Goal: Feedback & Contribution: Submit feedback/report problem

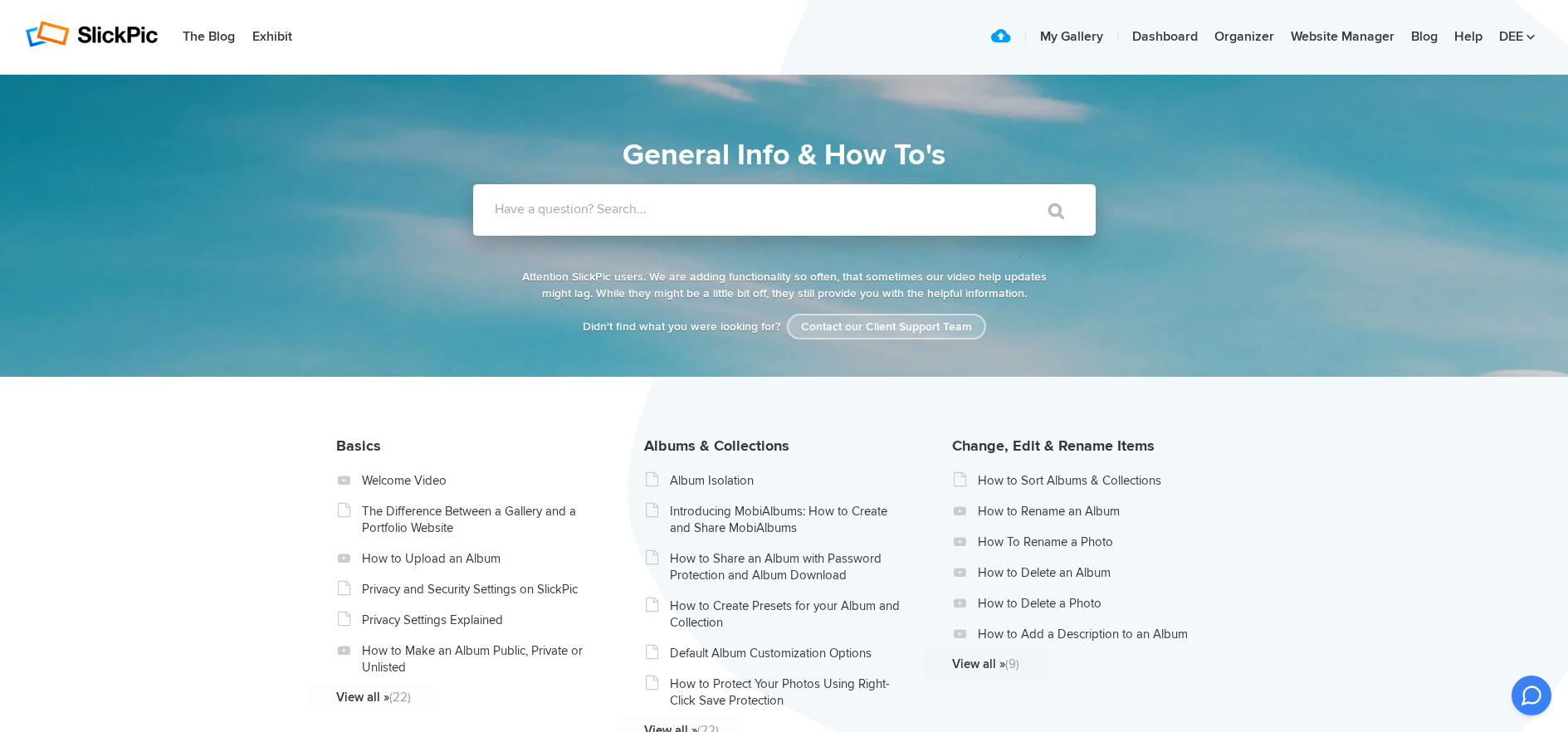
click at [861, 330] on link "Contact our Client Support Team" at bounding box center [886, 326] width 199 height 26
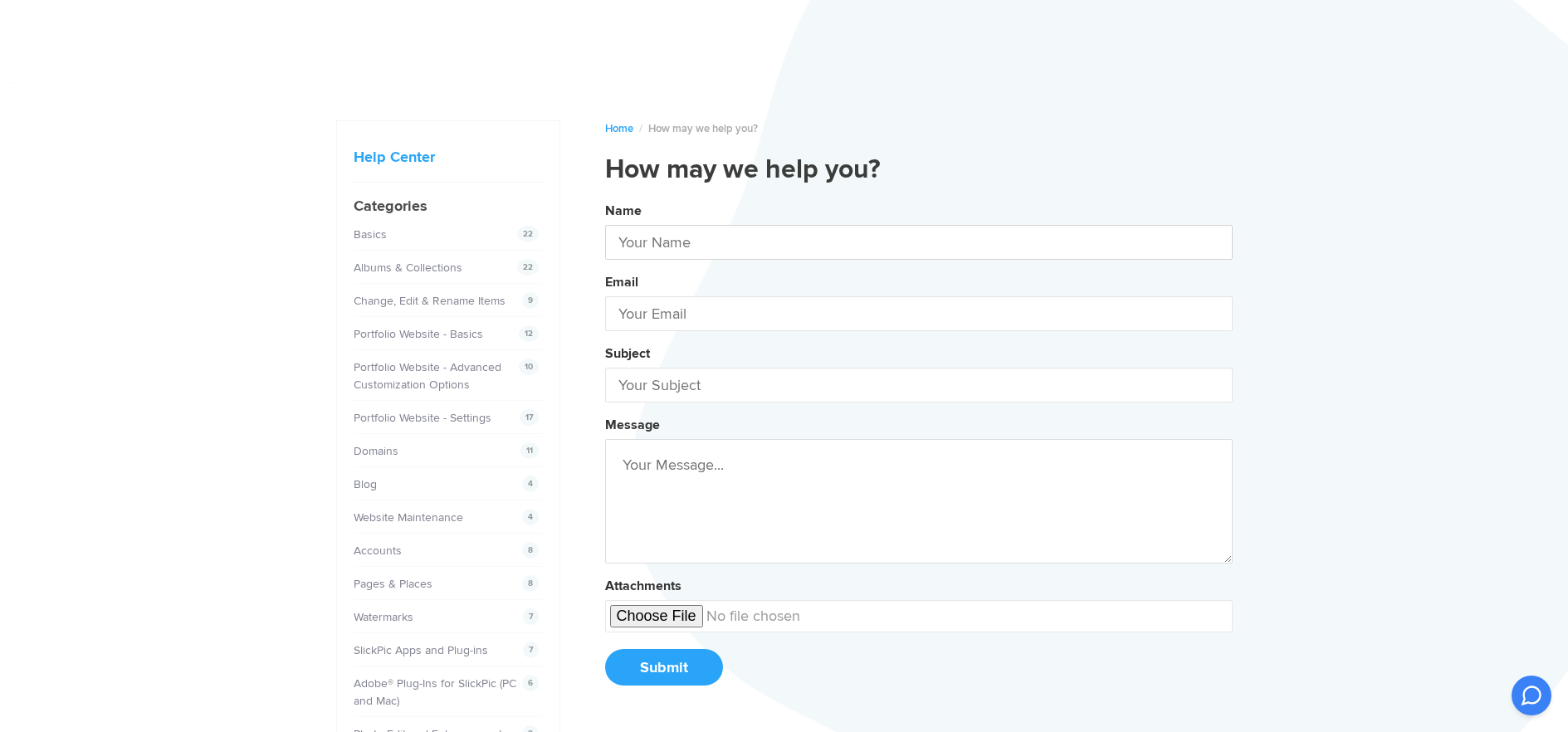
click at [699, 251] on input "text" at bounding box center [919, 242] width 628 height 34
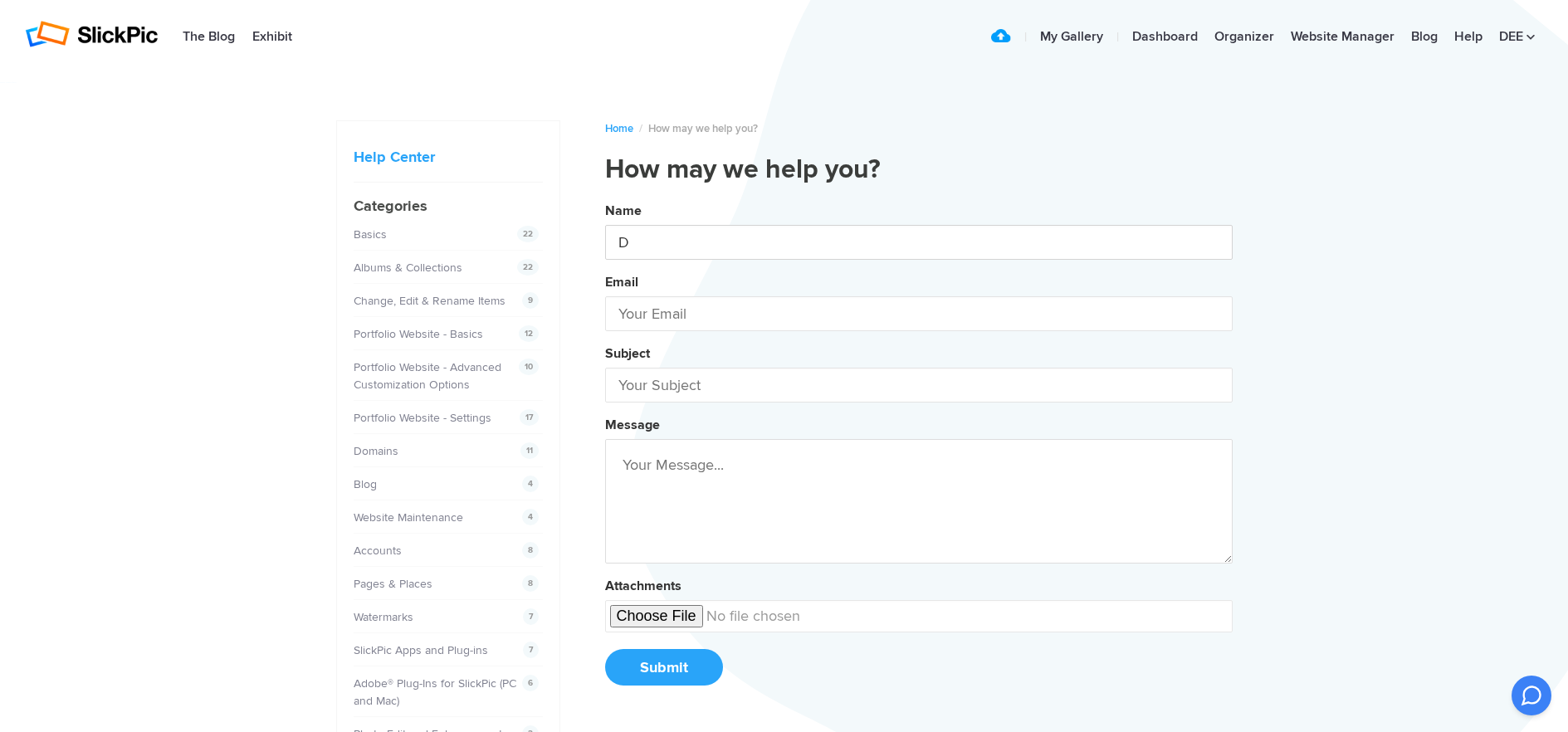
type input "[PERSON_NAME]"
type input "[EMAIL_ADDRESS][DOMAIN_NAME]"
type input "[PERSON_NAME]"
click at [655, 404] on form "Name [PERSON_NAME] Email [EMAIL_ADDRESS][DOMAIN_NAME] Subject Message Attachmen…" at bounding box center [919, 441] width 628 height 490
click at [668, 382] on input "text" at bounding box center [919, 384] width 628 height 34
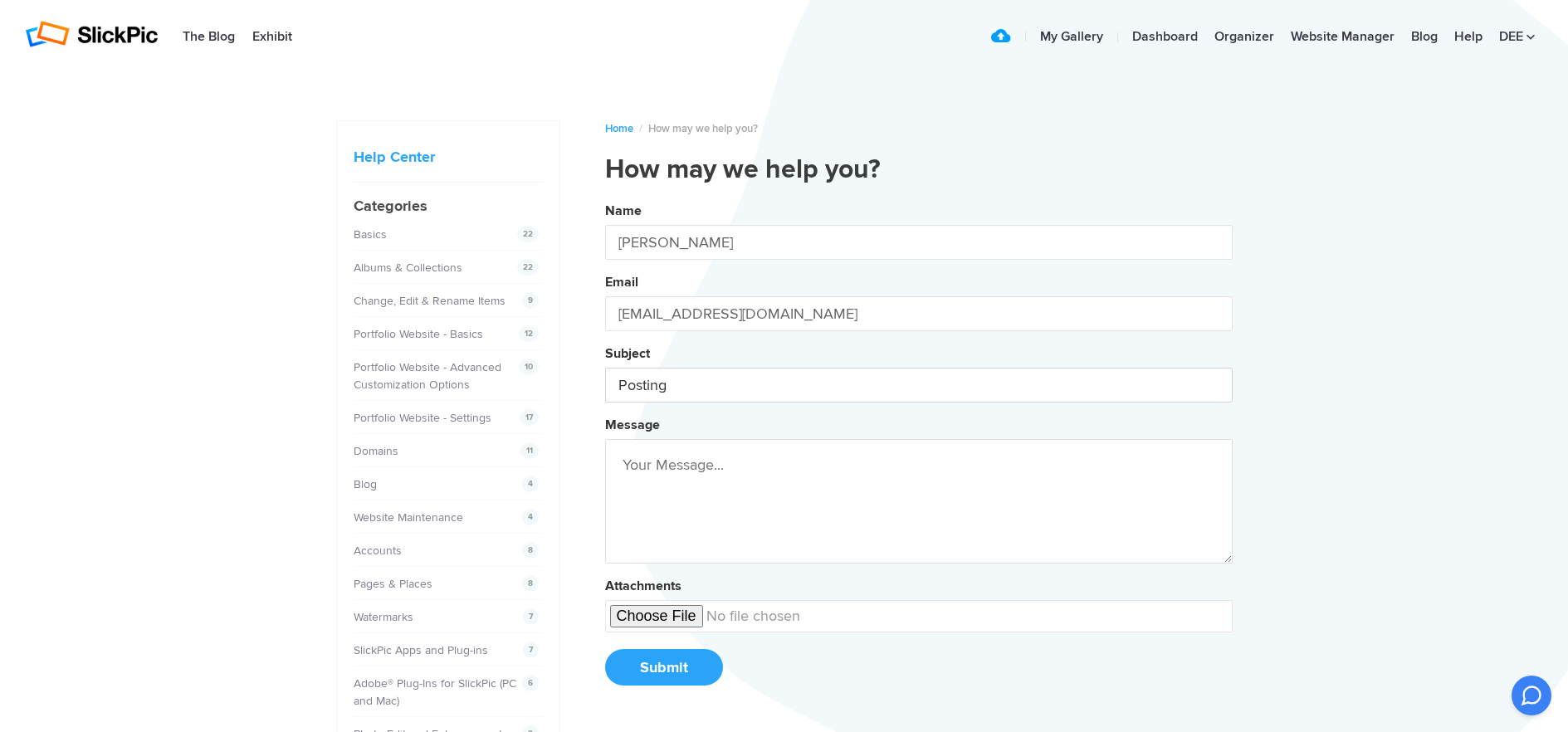
click at [605, 197] on button "Name [PERSON_NAME] Email [EMAIL_ADDRESS][DOMAIN_NAME] Subject Posting Message A…" at bounding box center [919, 450] width 628 height 506
type input "Posting Workshops"
click at [605, 197] on button "Name [PERSON_NAME] Email [EMAIL_ADDRESS][DOMAIN_NAME] Subject Posting Workshops…" at bounding box center [919, 450] width 628 height 506
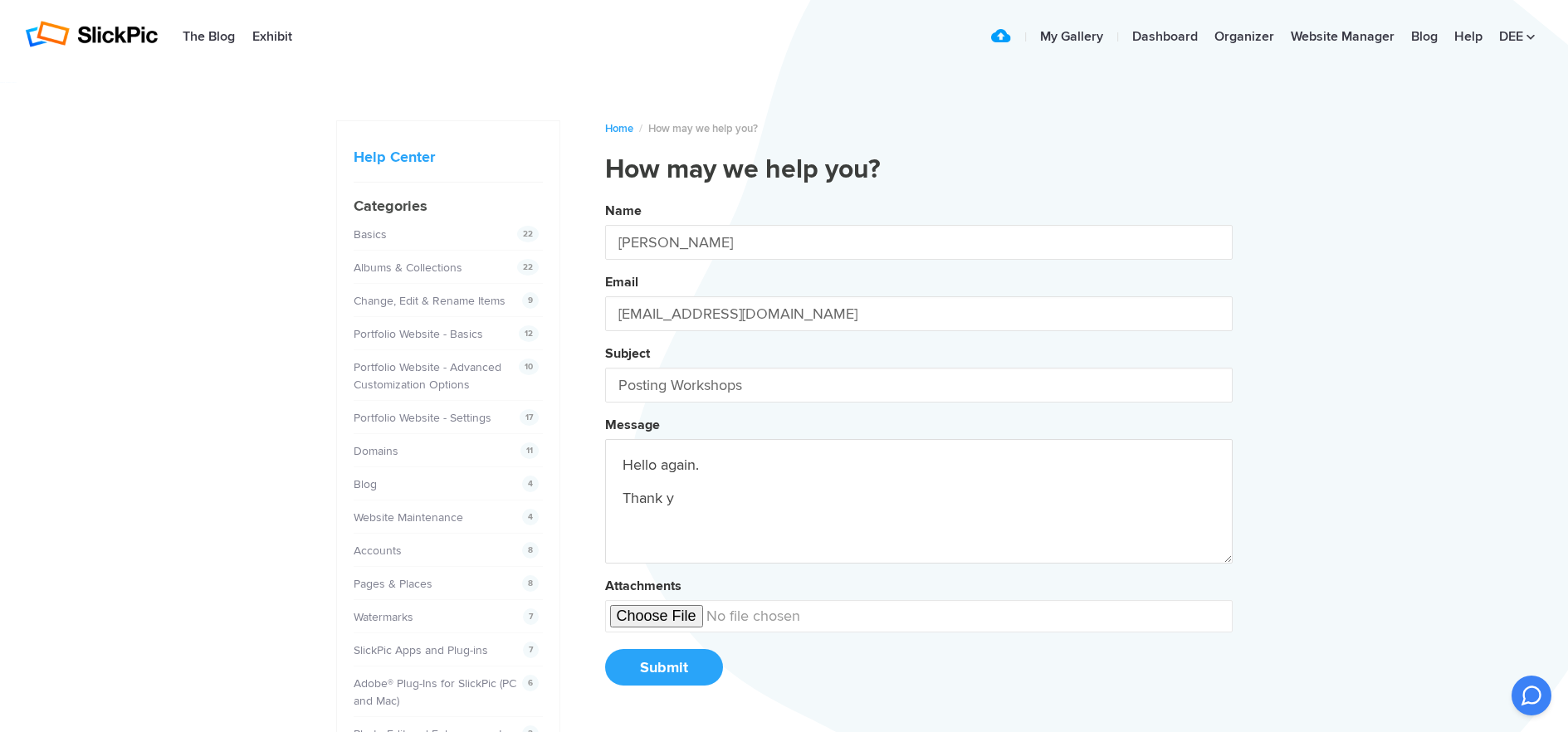
click at [605, 197] on button "Name [PERSON_NAME] Email [EMAIL_ADDRESS][DOMAIN_NAME] Subject Posting Workshops…" at bounding box center [919, 450] width 628 height 506
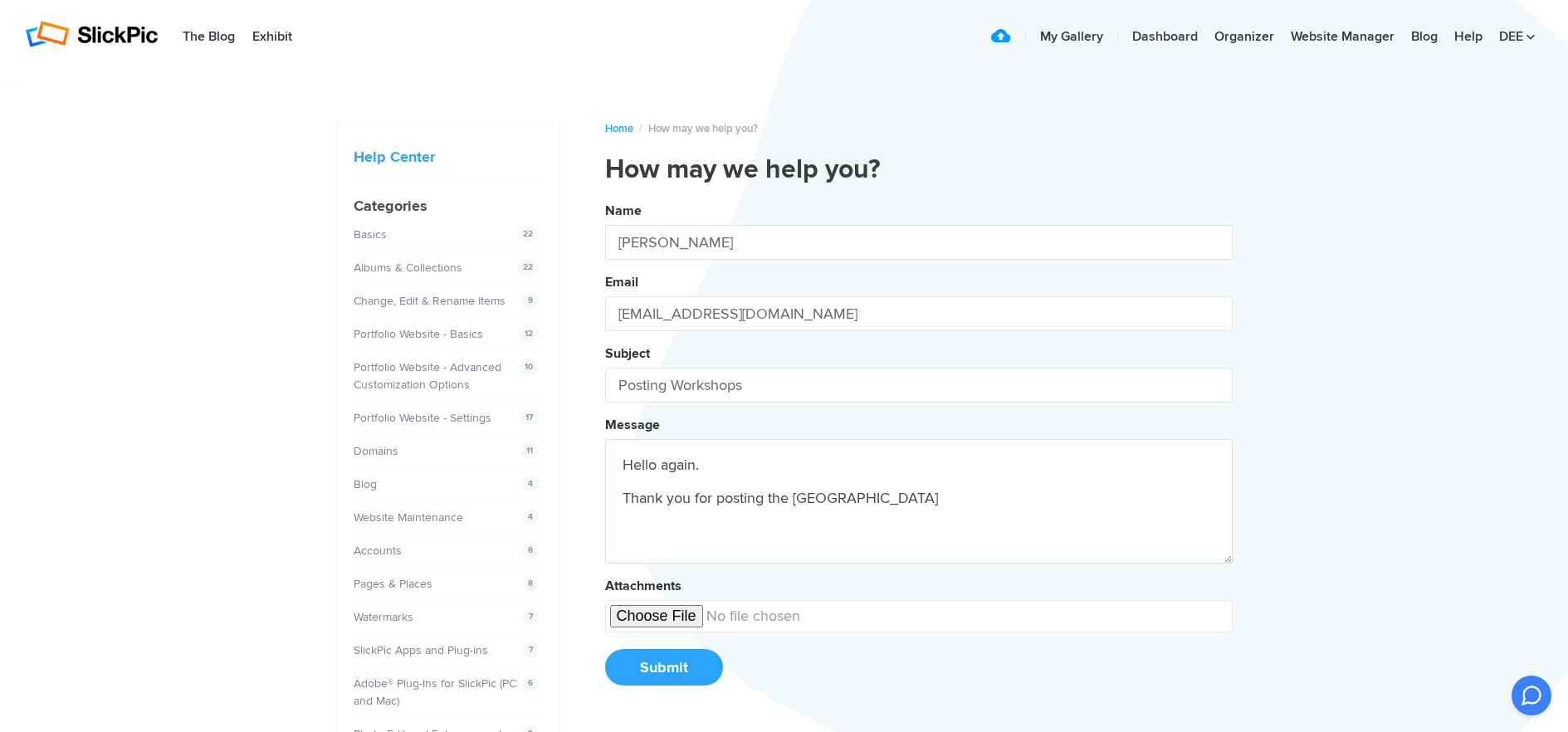
click at [605, 197] on button "Name [PERSON_NAME] Email [EMAIL_ADDRESS][DOMAIN_NAME] Subject Posting Workshops…" at bounding box center [919, 450] width 628 height 506
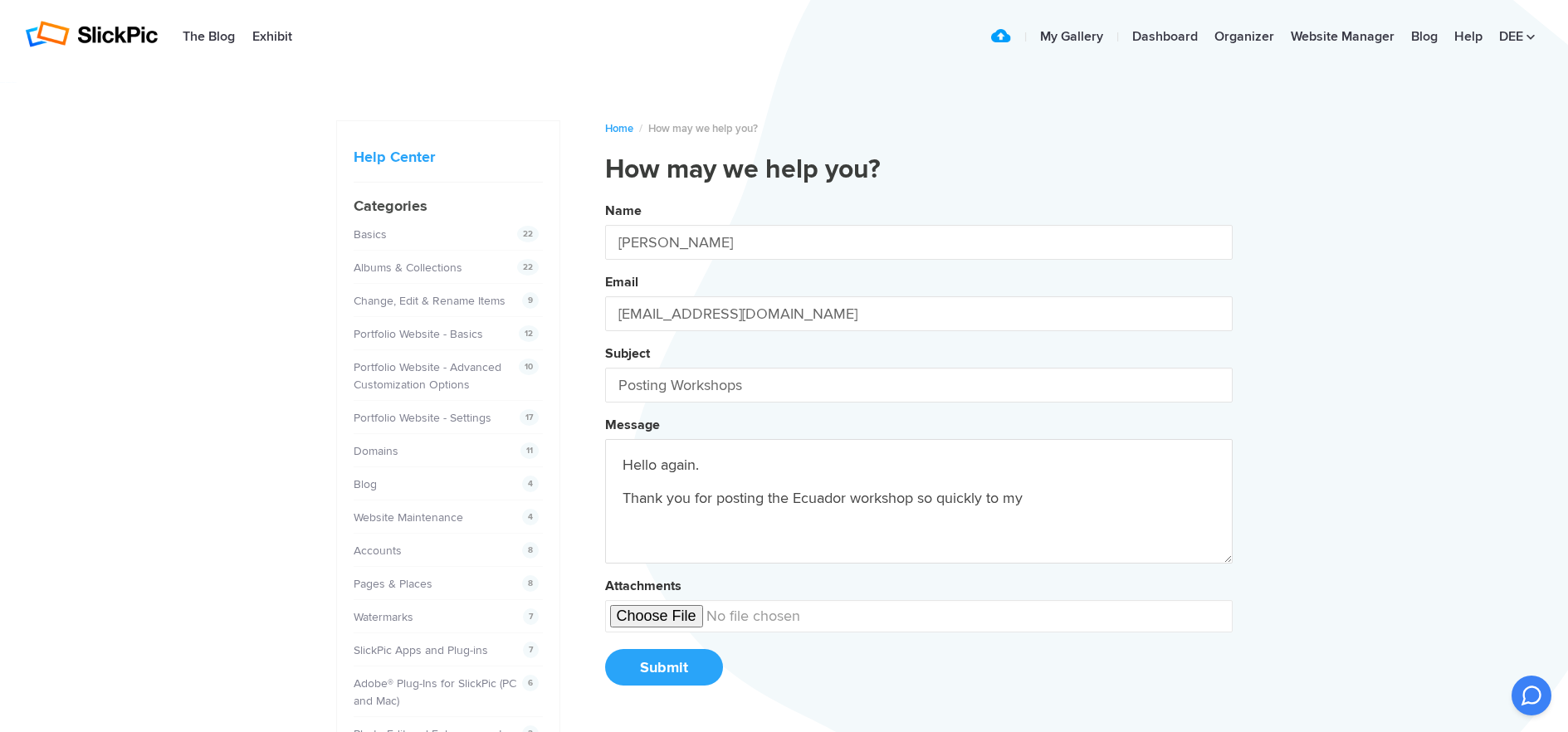
click at [605, 197] on button "Name [PERSON_NAME] Email [EMAIL_ADDRESS][DOMAIN_NAME] Subject Posting Workshops…" at bounding box center [919, 450] width 628 height 506
drag, startPoint x: 854, startPoint y: 498, endPoint x: 902, endPoint y: 500, distance: 48.0
click at [902, 500] on textarea "Hello again. Thank you for posting the Ecuador workshop so quickly to my Worksh…" at bounding box center [919, 501] width 628 height 124
click at [917, 498] on textarea "Hello again. Thank you for posting the Ecuador workshop so quickly to my Worksh…" at bounding box center [919, 501] width 628 height 124
click at [605, 197] on button "Name [PERSON_NAME] Email [EMAIL_ADDRESS][DOMAIN_NAME] Subject Posting Workshops…" at bounding box center [919, 450] width 628 height 506
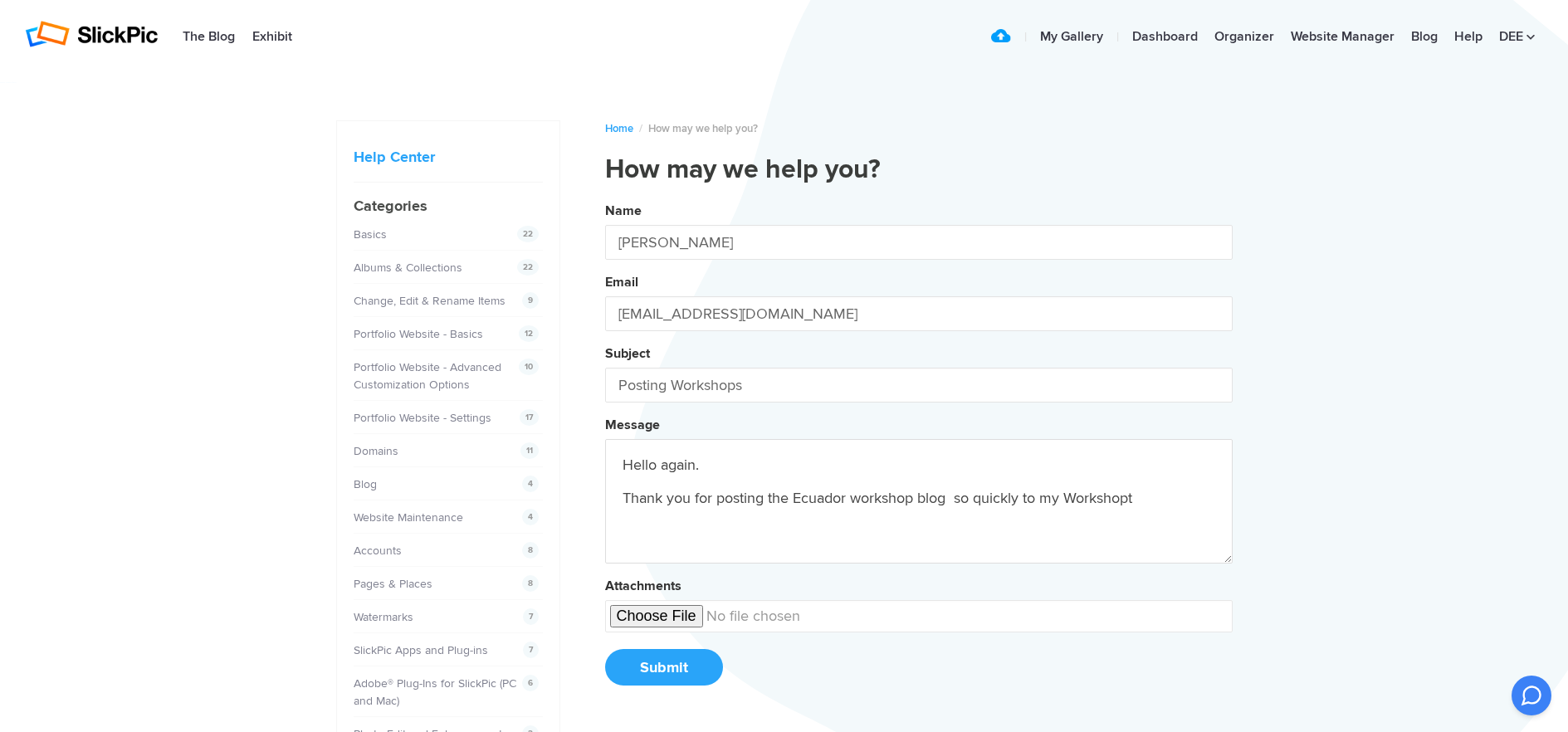
click at [605, 197] on button "Name [PERSON_NAME] Email [EMAIL_ADDRESS][DOMAIN_NAME] Subject Posting Workshops…" at bounding box center [919, 450] width 628 height 506
click at [1164, 495] on textarea "Hello again. Thank you for posting the Ecuador workshop blog post so quickly to…" at bounding box center [919, 501] width 628 height 124
click at [605, 197] on button "Name [PERSON_NAME] Email [EMAIL_ADDRESS][DOMAIN_NAME] Subject Posting Workshops…" at bounding box center [919, 450] width 628 height 506
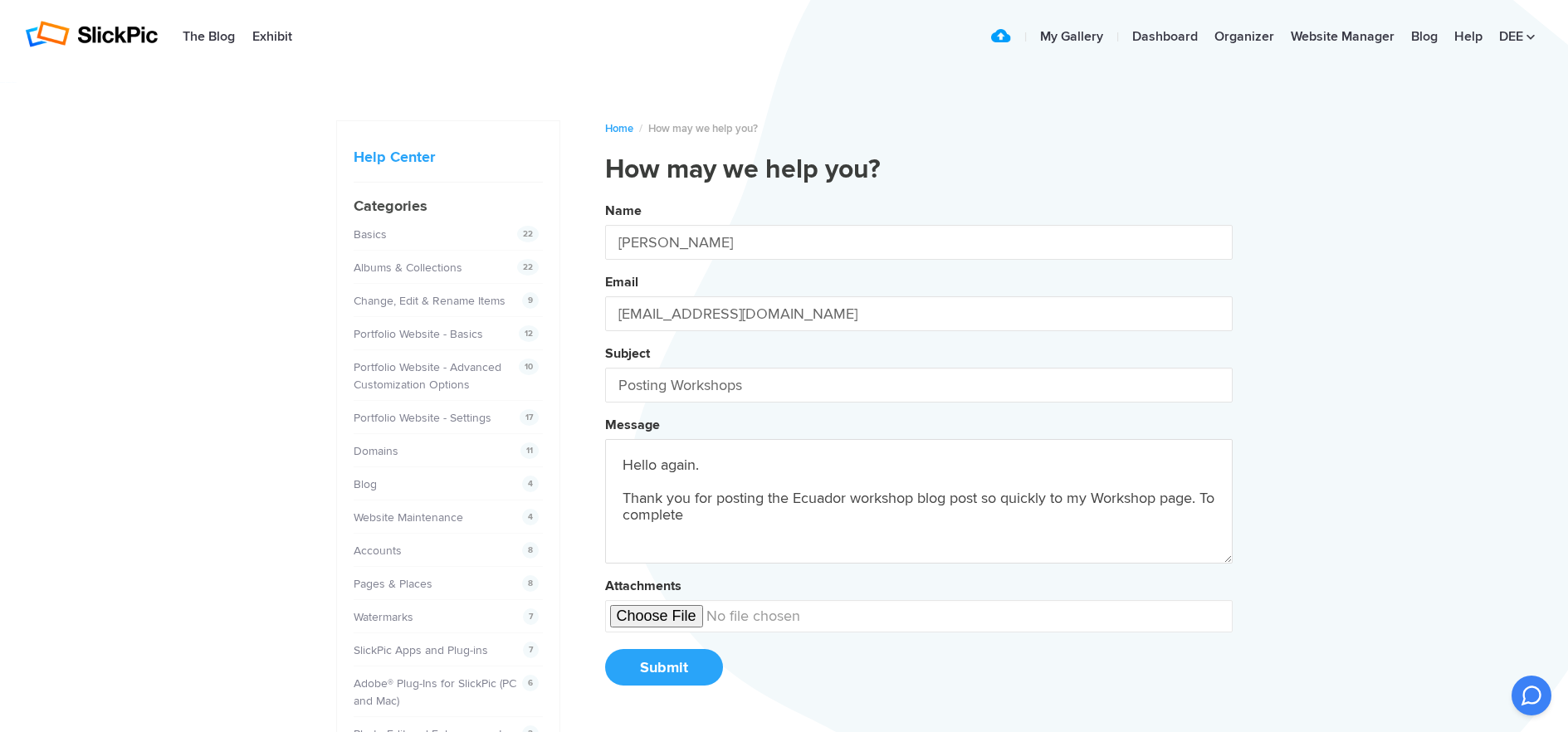
click at [605, 197] on button "Name [PERSON_NAME] Email [EMAIL_ADDRESS][DOMAIN_NAME] Subject Posting Workshops…" at bounding box center [919, 450] width 628 height 506
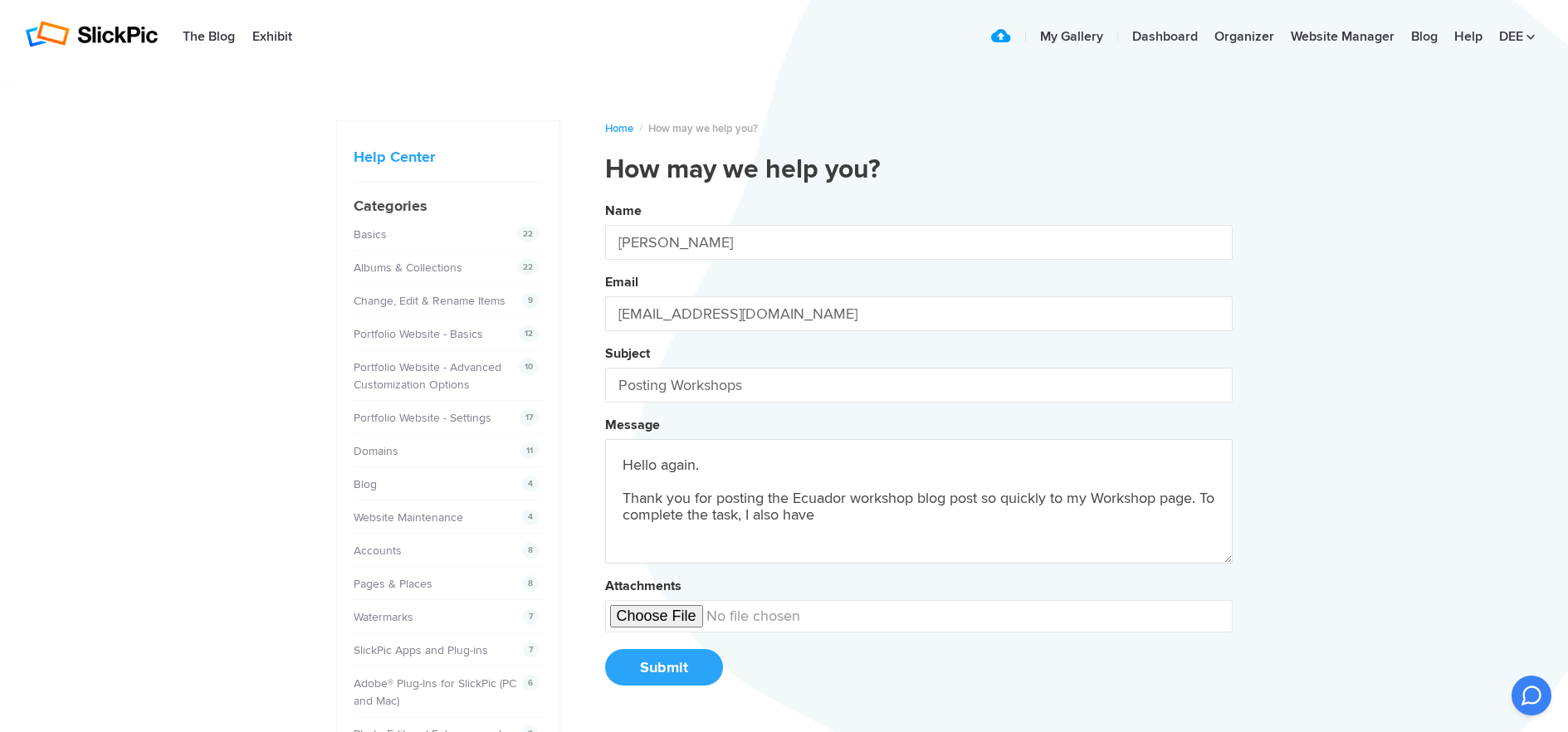
click at [605, 197] on button "Name [PERSON_NAME] Email [EMAIL_ADDRESS][DOMAIN_NAME] Subject Posting Workshops…" at bounding box center [919, 450] width 628 height 506
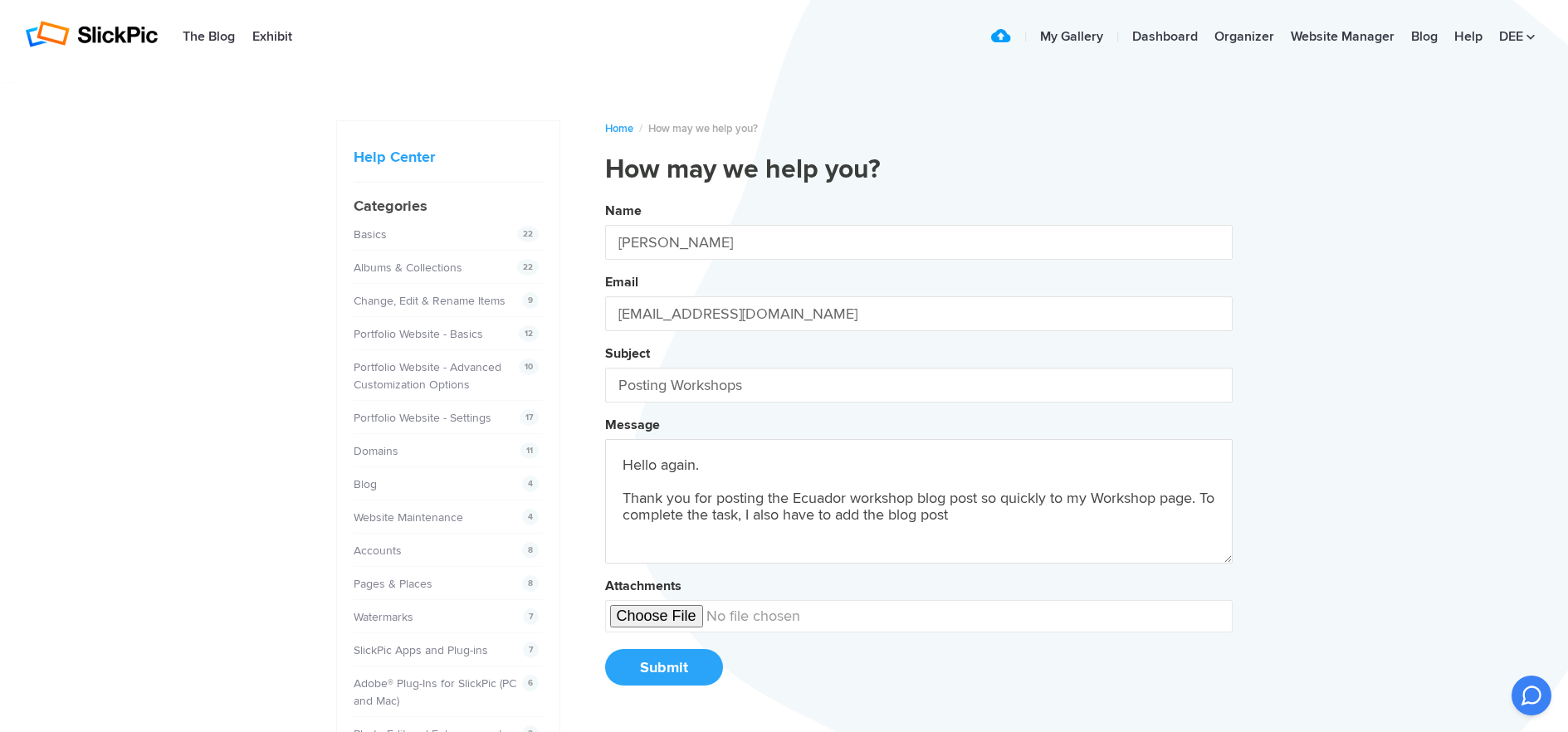
click at [605, 197] on button "Name [PERSON_NAME] Email [EMAIL_ADDRESS][DOMAIN_NAME] Subject Posting Workshops…" at bounding box center [919, 450] width 628 height 506
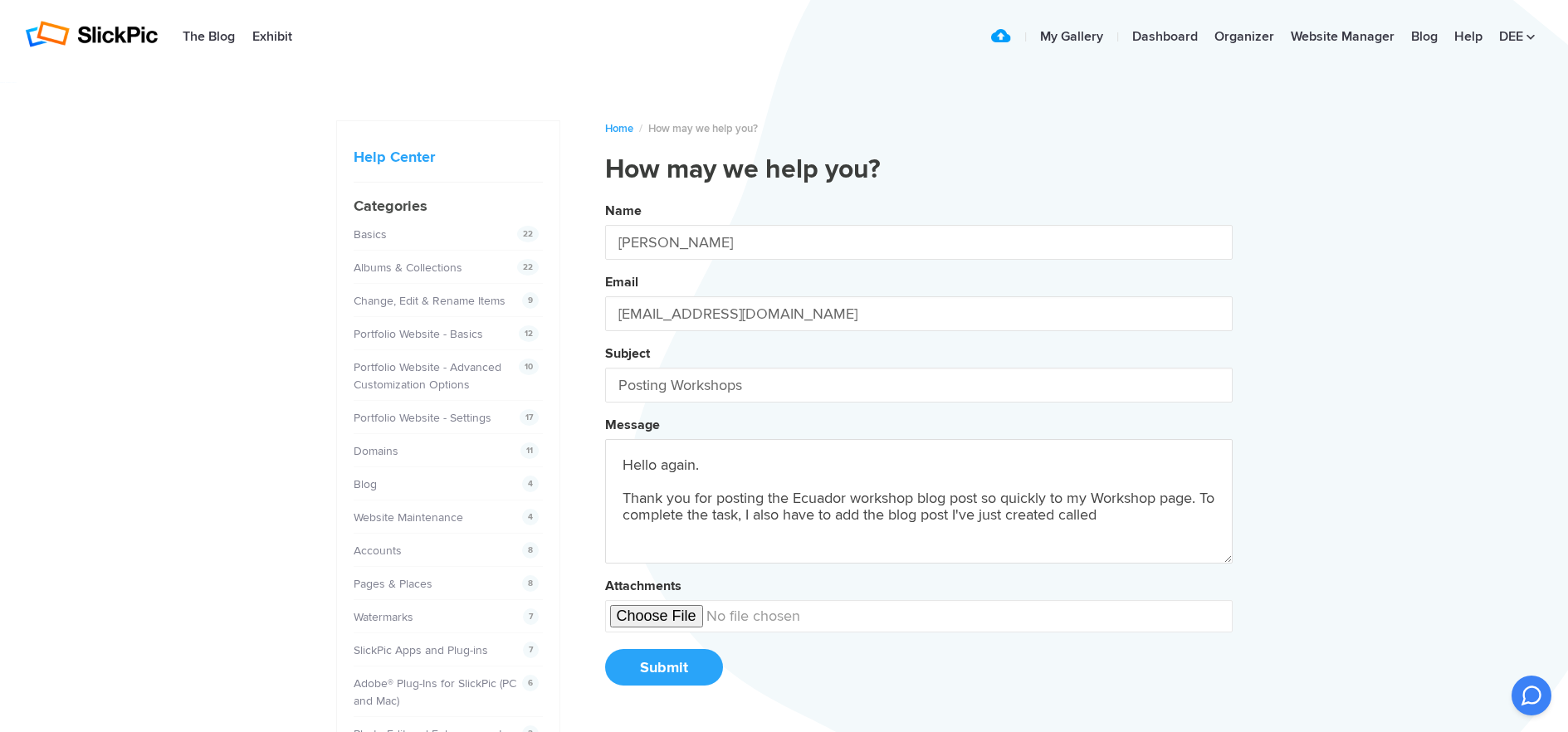
click at [605, 197] on button "Name [PERSON_NAME] Email [EMAIL_ADDRESS][DOMAIN_NAME] Subject Posting Workshops…" at bounding box center [919, 450] width 628 height 506
paste textarea "[GEOGRAPHIC_DATA] - [GEOGRAPHIC_DATA] Add-On Tour [DATE] - [DATE]"
click at [605, 197] on button "Name [PERSON_NAME] Email [EMAIL_ADDRESS][DOMAIN_NAME] Subject Posting Workshops…" at bounding box center [919, 450] width 628 height 506
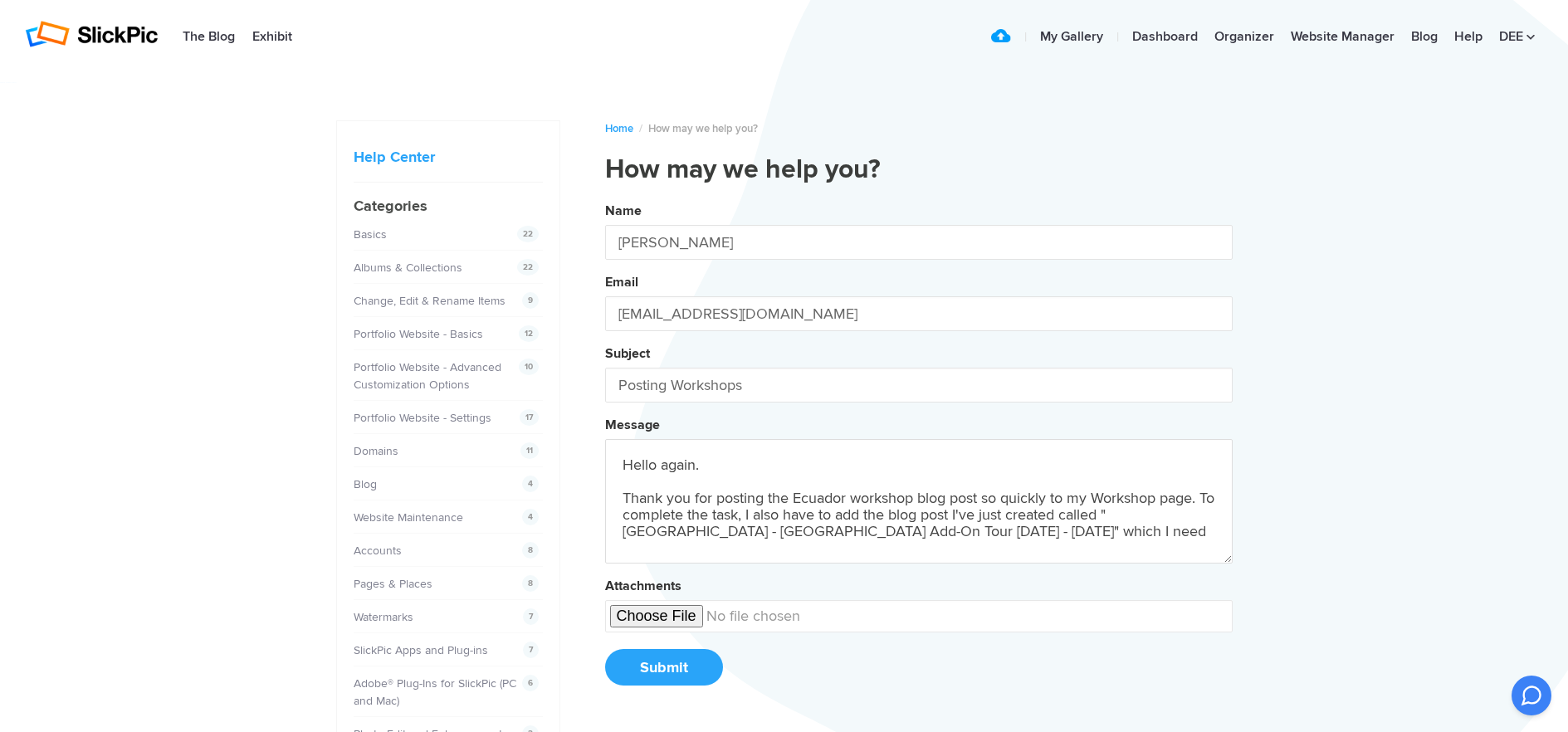
click at [605, 197] on button "Name [PERSON_NAME] Email [EMAIL_ADDRESS][DOMAIN_NAME] Subject Posting Workshops…" at bounding box center [919, 450] width 628 height 506
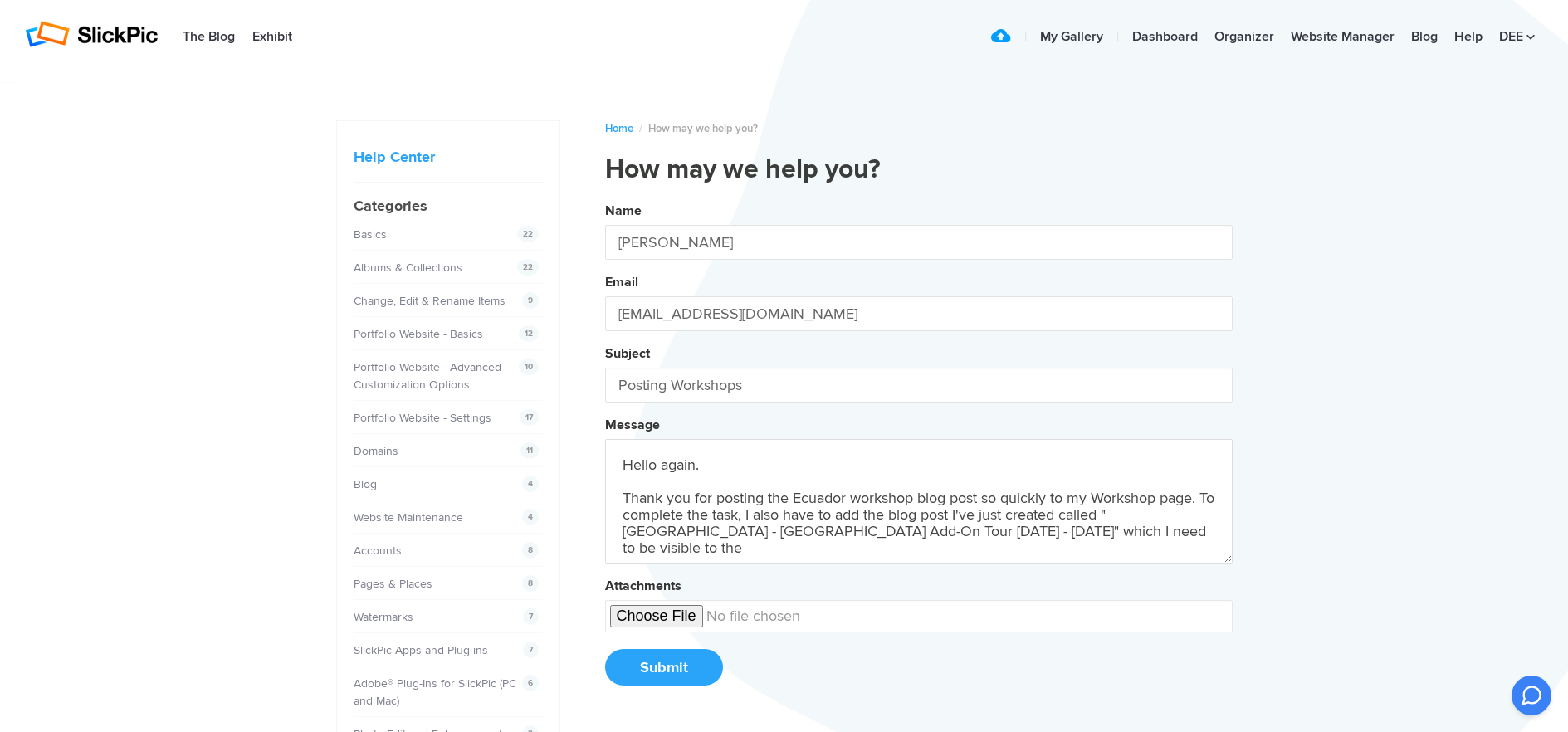
click at [605, 197] on button "Name [PERSON_NAME] Email [EMAIL_ADDRESS][DOMAIN_NAME] Subject Posting Workshops…" at bounding box center [919, 450] width 628 height 506
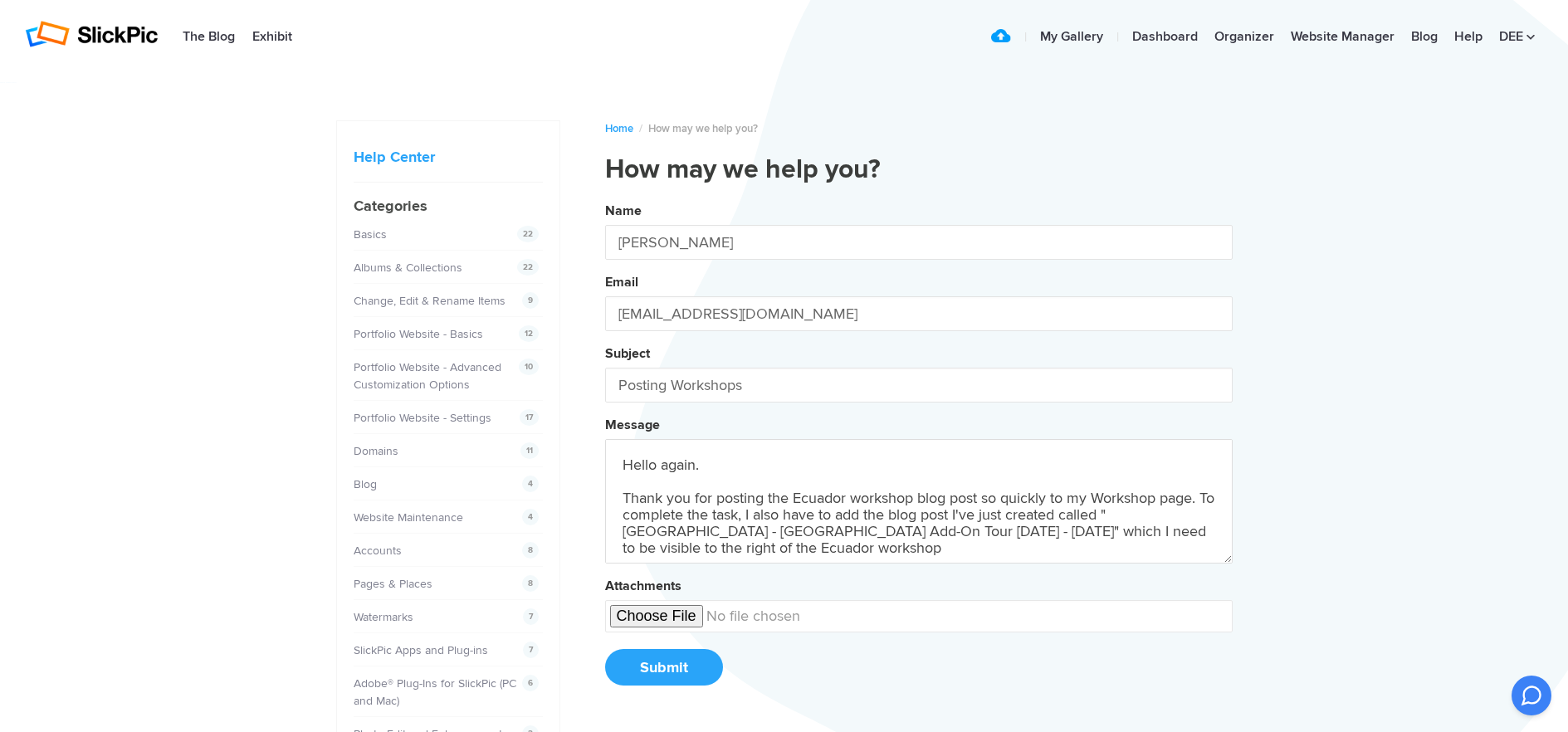
click at [605, 197] on button "Name [PERSON_NAME] Email [EMAIL_ADDRESS][DOMAIN_NAME] Subject Posting Workshops…" at bounding box center [919, 450] width 628 height 506
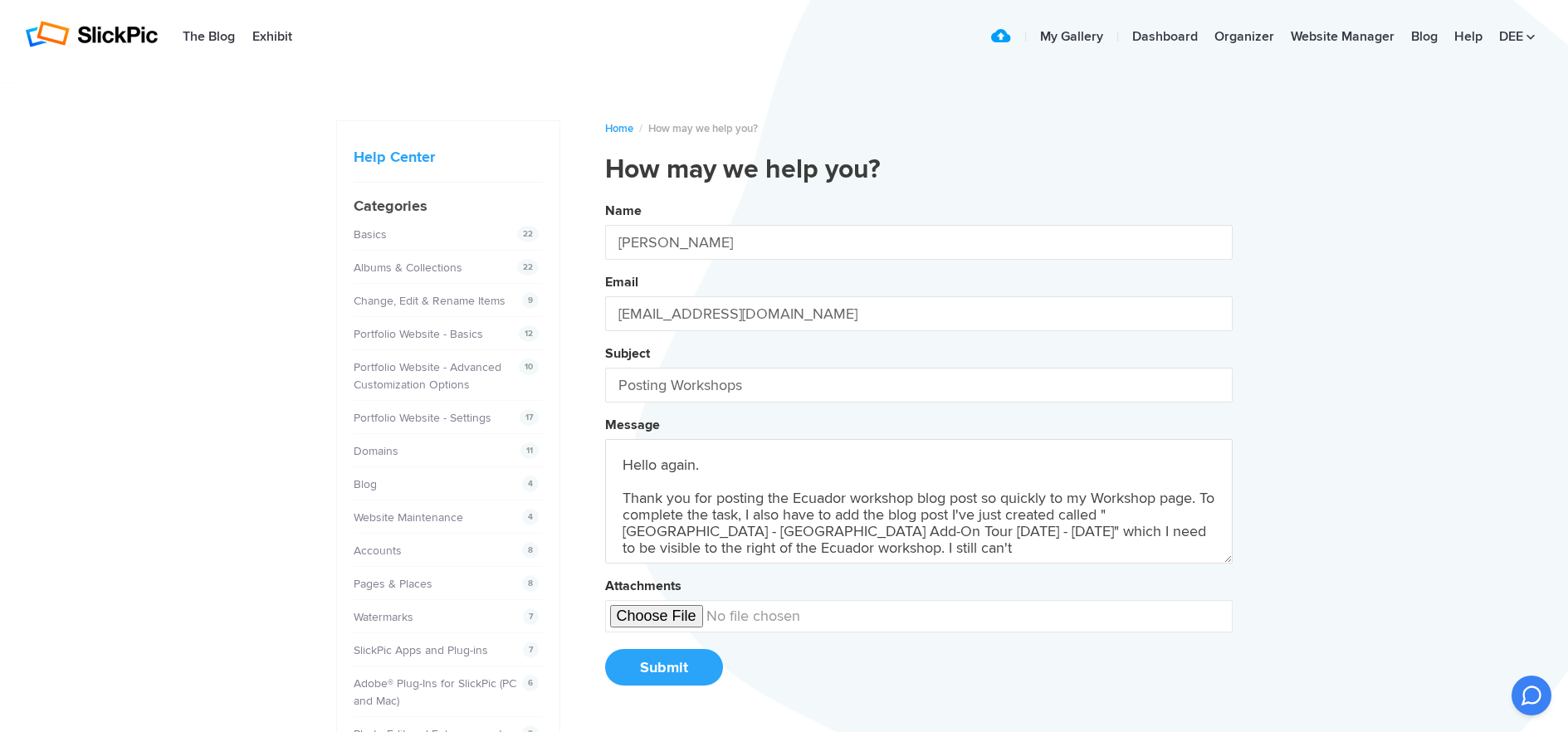
click at [605, 197] on button "Name [PERSON_NAME] Email [EMAIL_ADDRESS][DOMAIN_NAME] Subject Posting Workshops…" at bounding box center [919, 450] width 628 height 506
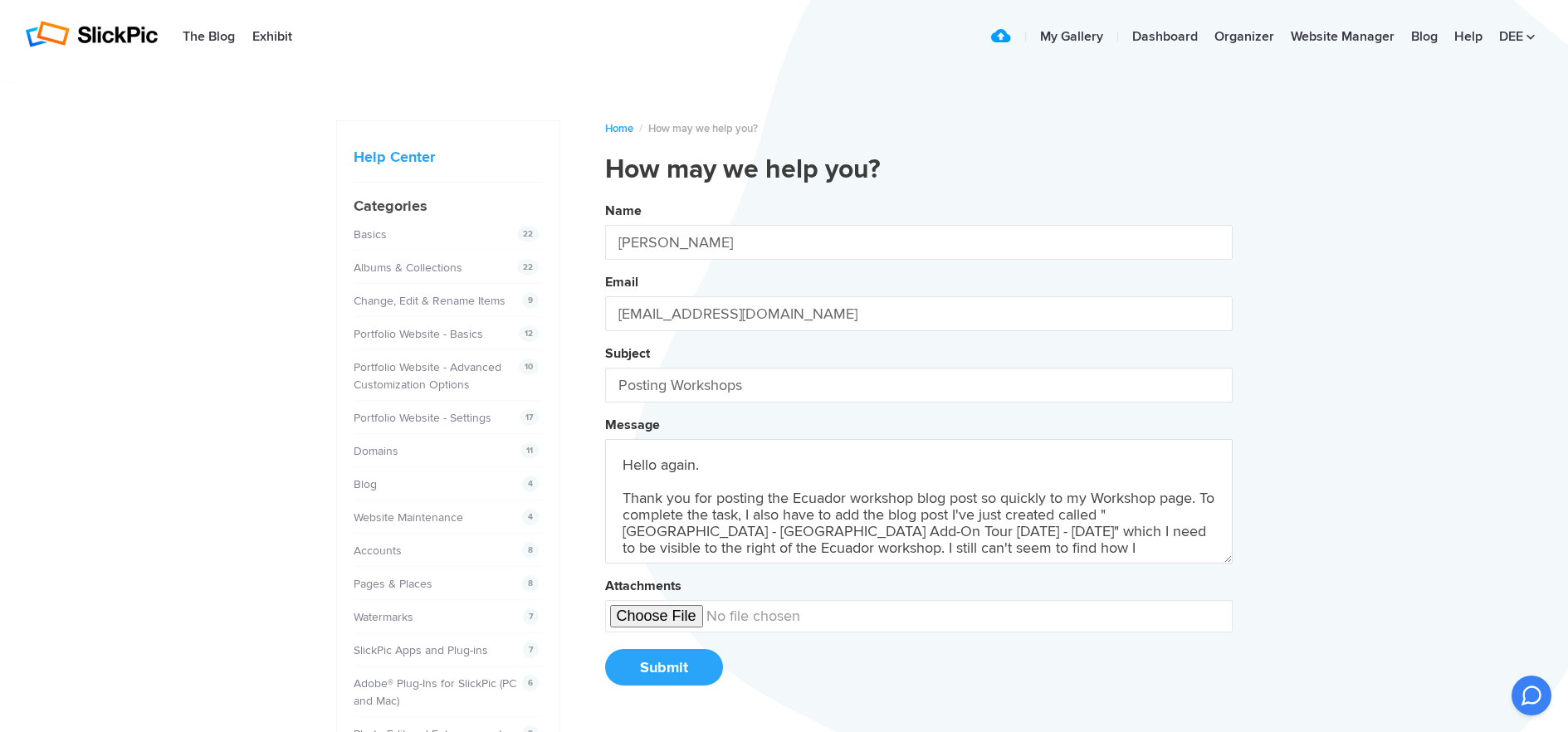
click at [605, 197] on button "Name [PERSON_NAME] Email [EMAIL_ADDRESS][DOMAIN_NAME] Subject Posting Workshops…" at bounding box center [919, 450] width 628 height 506
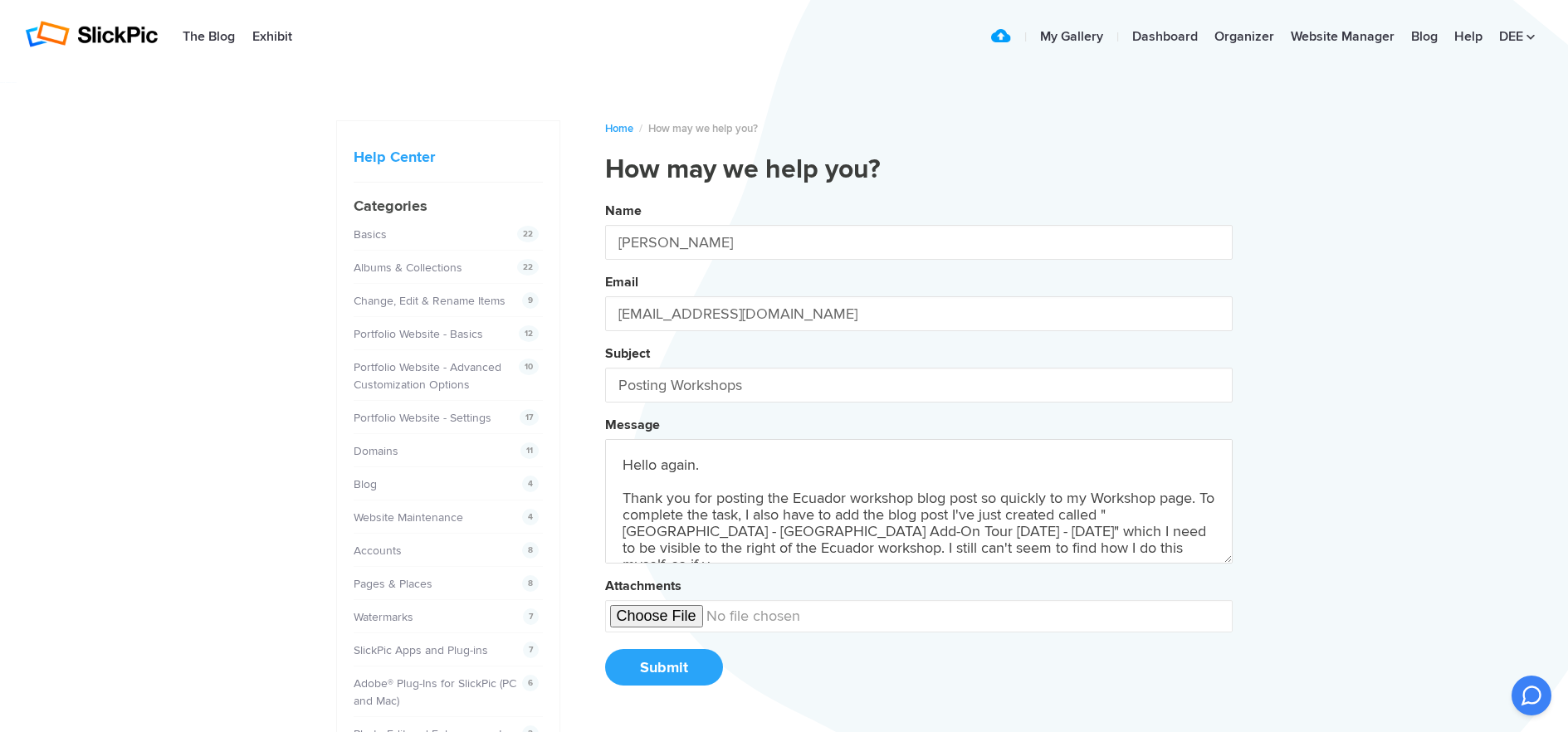
click at [605, 197] on button "Name [PERSON_NAME] Email [EMAIL_ADDRESS][DOMAIN_NAME] Subject Posting Workshops…" at bounding box center [919, 450] width 628 height 506
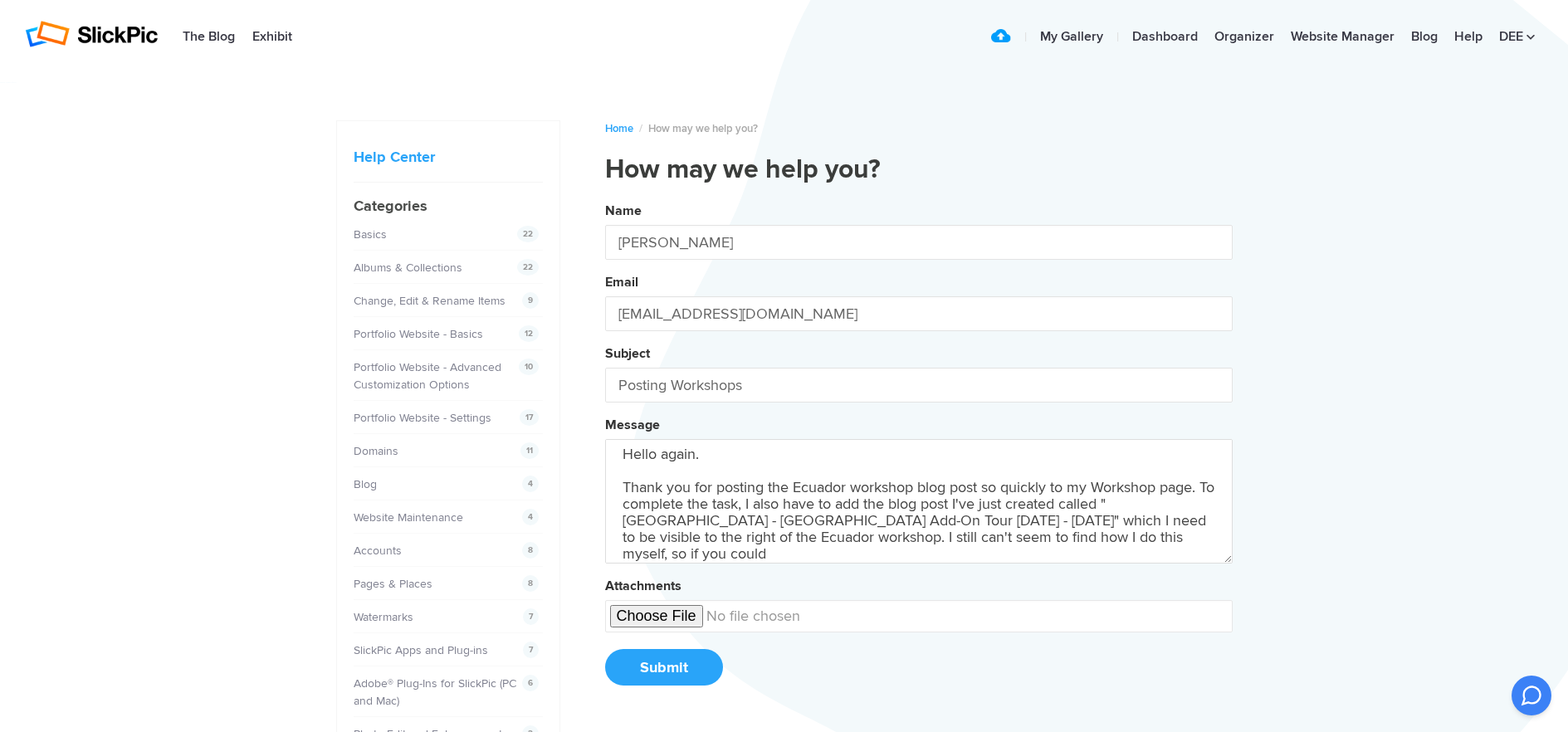
click at [605, 197] on button "Name [PERSON_NAME] Email [EMAIL_ADDRESS][DOMAIN_NAME] Subject Posting Workshops…" at bounding box center [919, 450] width 628 height 506
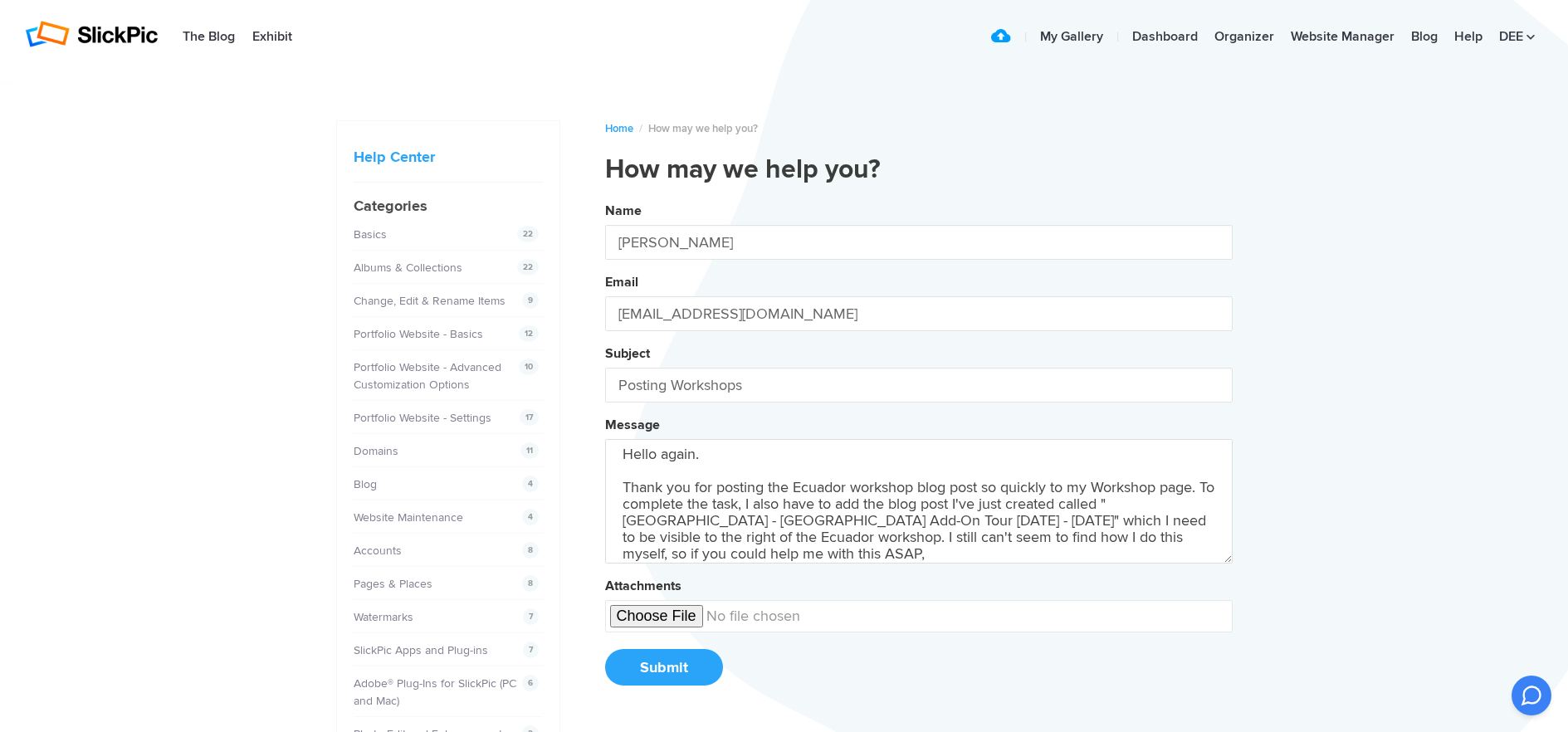
click at [605, 197] on button "Name [PERSON_NAME] Email [EMAIL_ADDRESS][DOMAIN_NAME] Subject Posting Workshops…" at bounding box center [919, 450] width 628 height 506
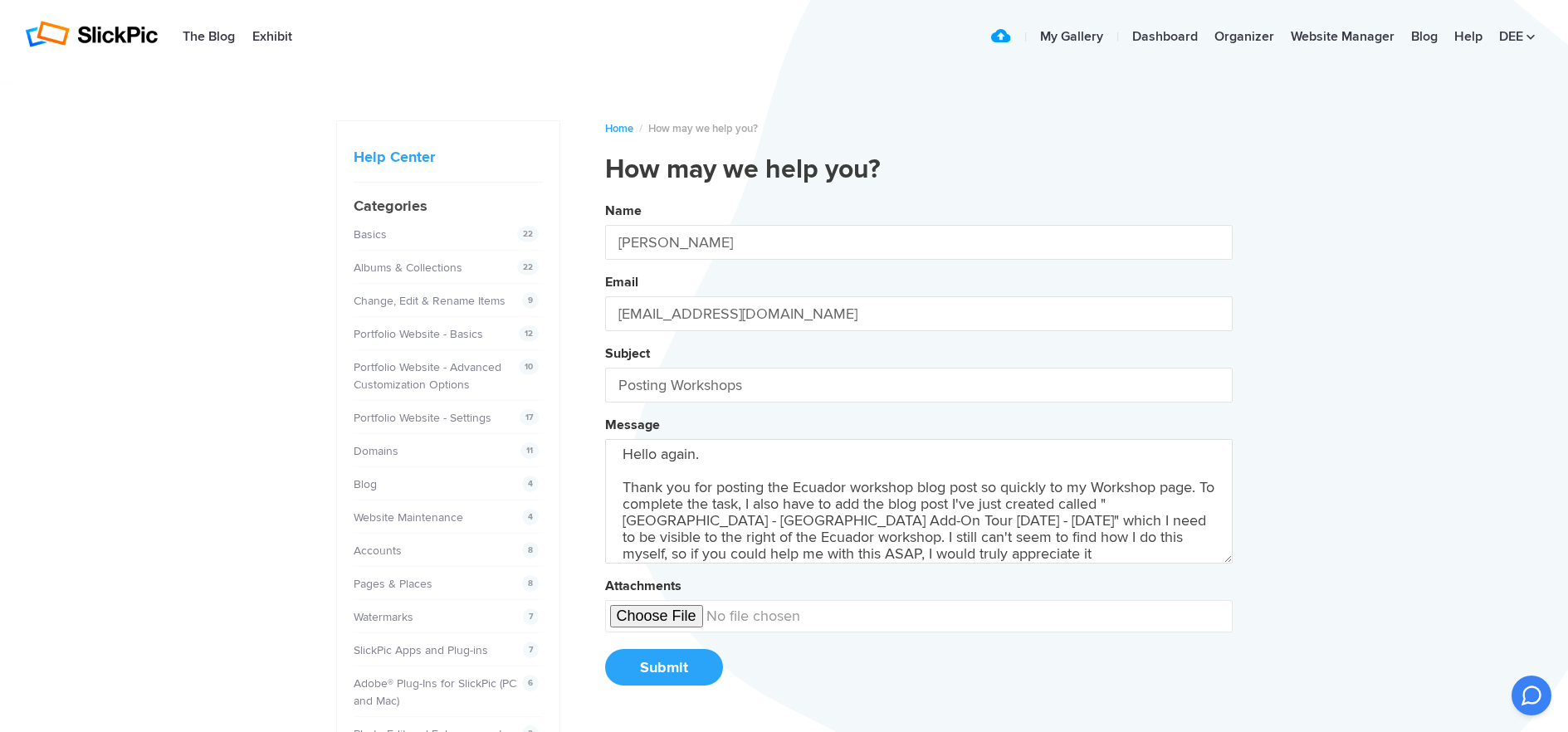
click at [605, 197] on button "Name [PERSON_NAME] Email [EMAIL_ADDRESS][DOMAIN_NAME] Subject Posting Workshops…" at bounding box center [919, 450] width 628 height 506
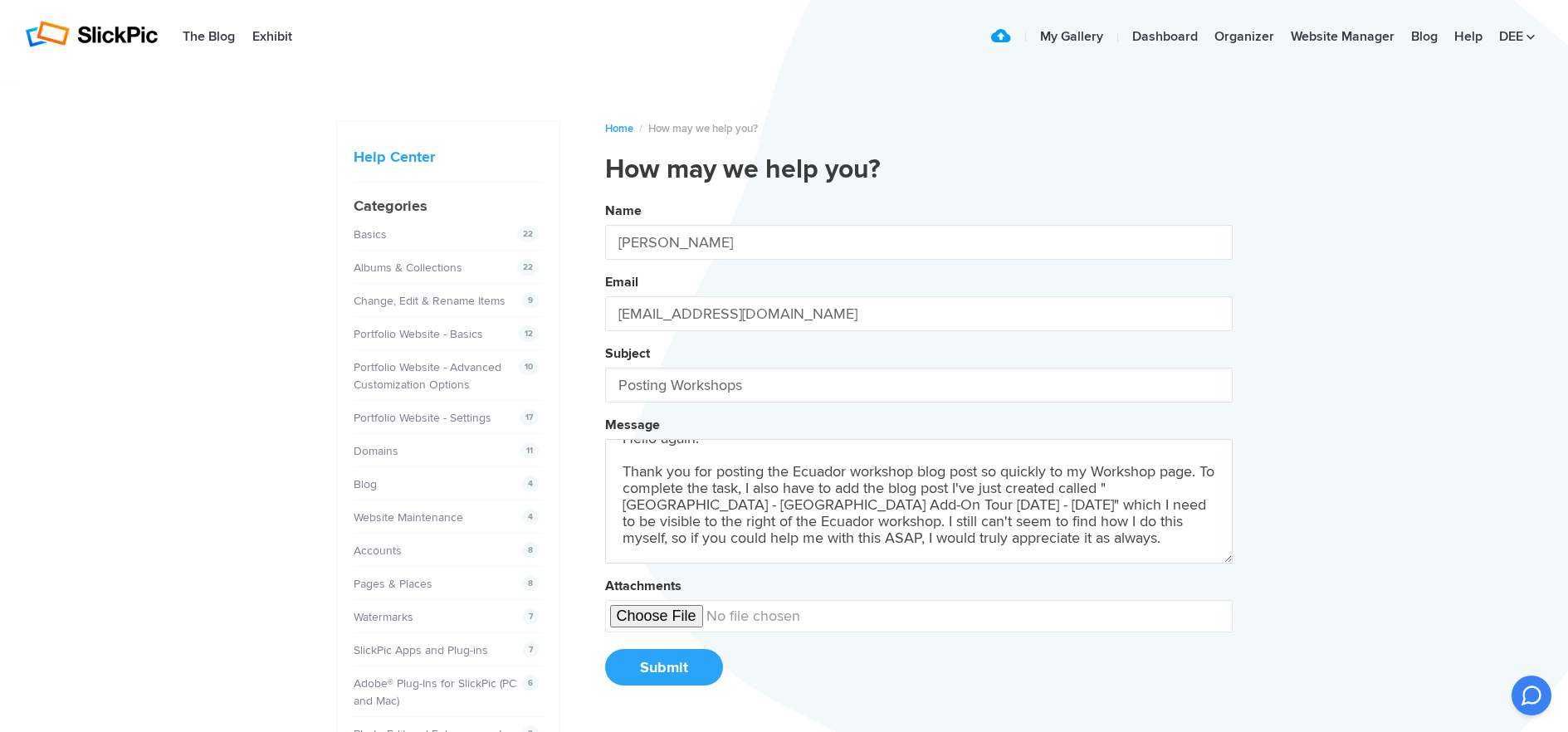
scroll to position [44, 0]
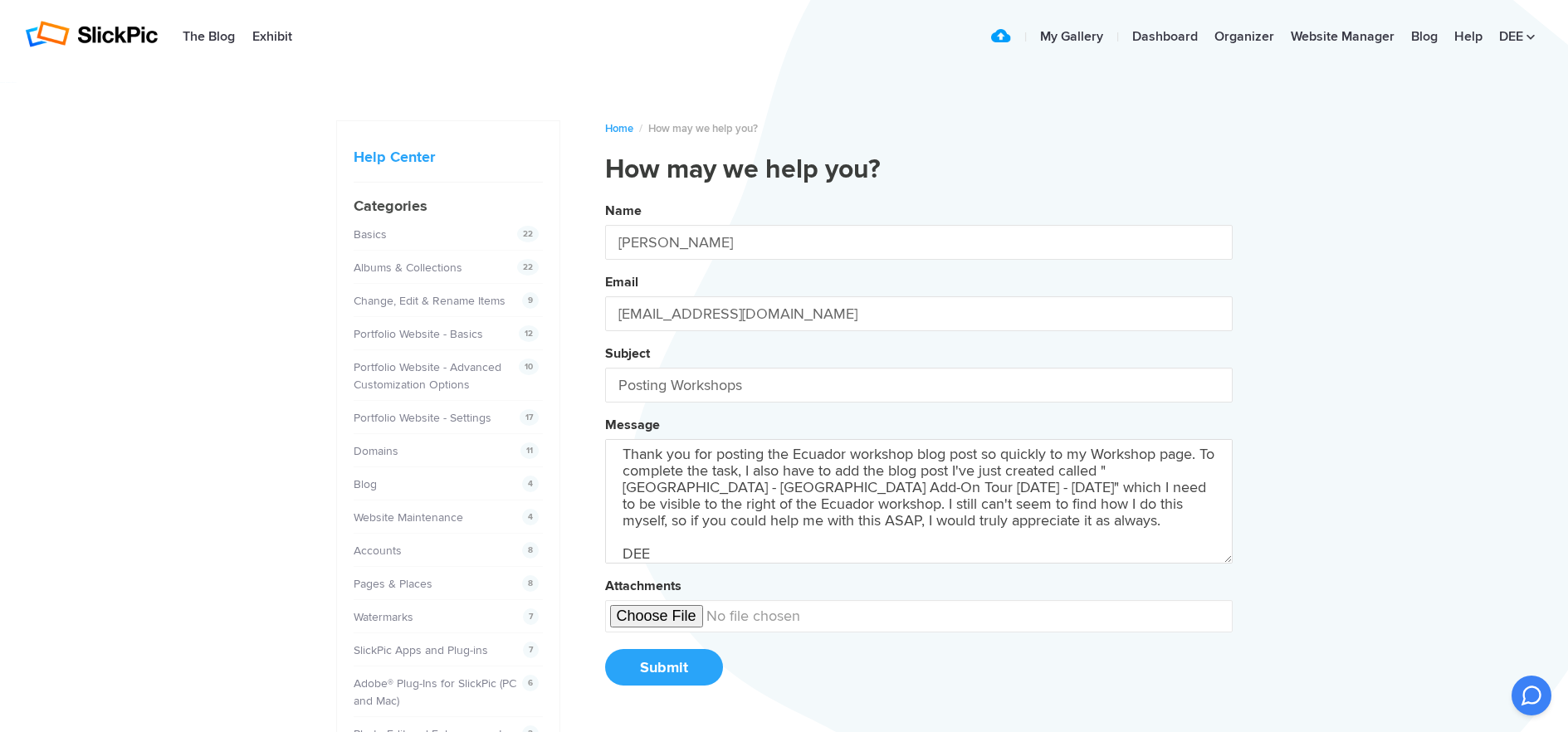
type textarea "Hello again. Thank you for posting the Ecuador workshop blog post so quickly to…"
click at [650, 661] on button "Submit" at bounding box center [664, 666] width 118 height 36
